Goal: Information Seeking & Learning: Learn about a topic

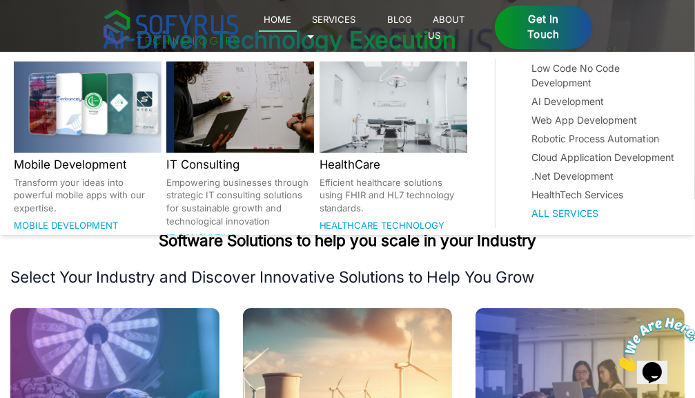
click at [356, 23] on link "Services 🞃" at bounding box center [331, 27] width 49 height 32
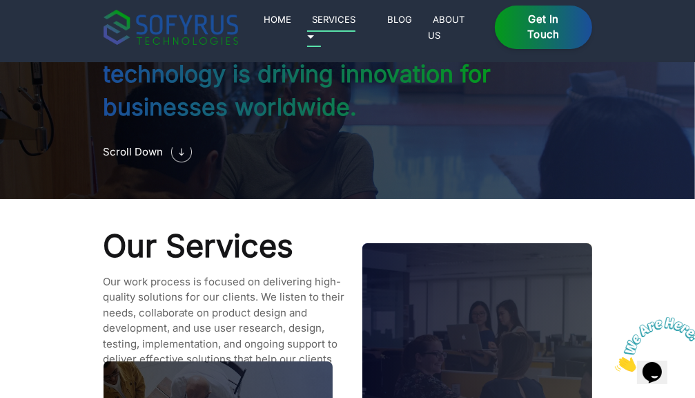
scroll to position [1136, 0]
